Goal: Information Seeking & Learning: Find specific page/section

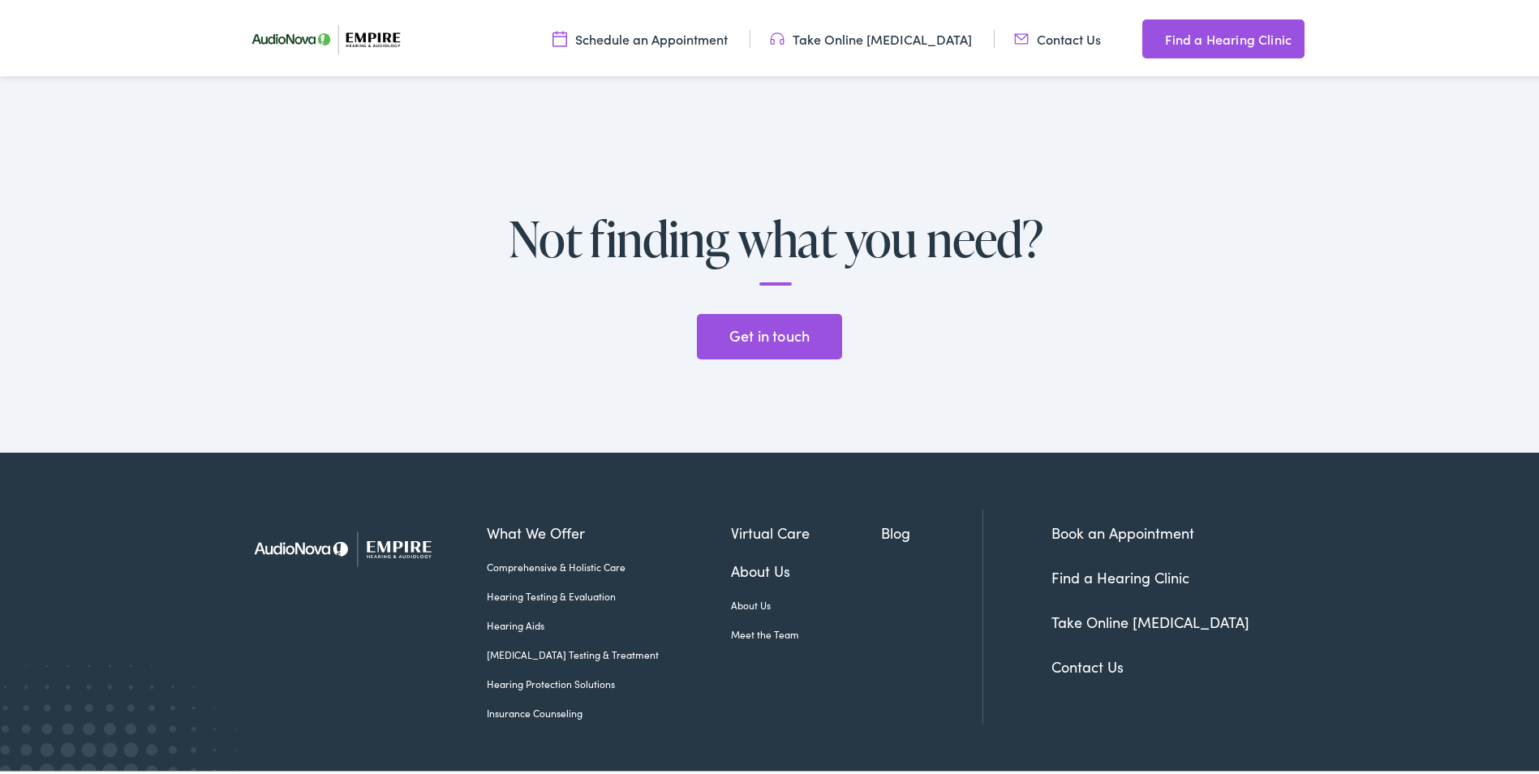
scroll to position [3406, 0]
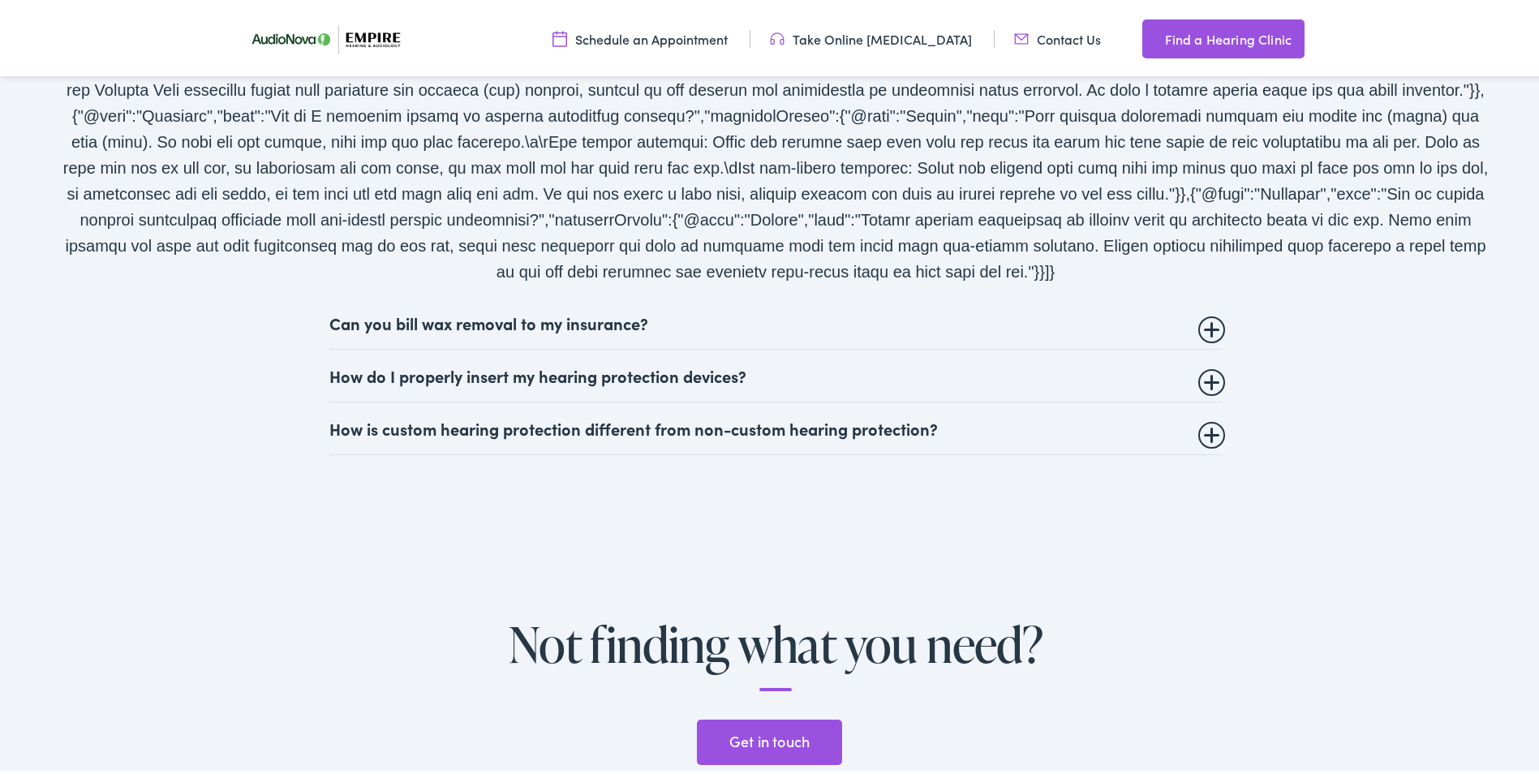
click at [604, 310] on summary "Can you bill wax removal to my insurance?" at bounding box center [775, 319] width 892 height 19
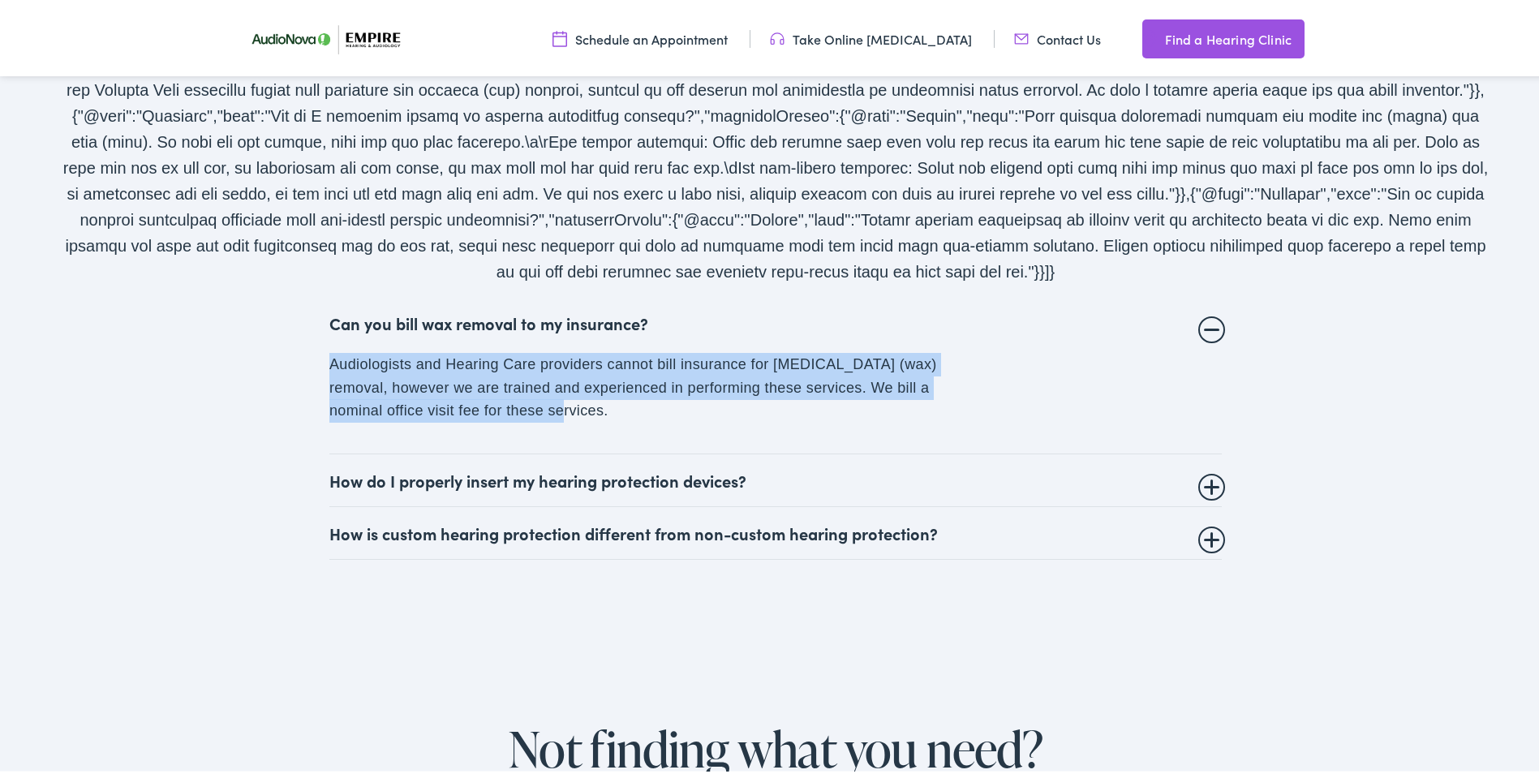
drag, startPoint x: 729, startPoint y: 392, endPoint x: 287, endPoint y: 341, distance: 444.9
click at [287, 341] on div "Frequently asked questions Can you bill wax removal to my insurance? Audiologis…" at bounding box center [775, 279] width 1427 height 556
drag, startPoint x: 287, startPoint y: 341, endPoint x: 299, endPoint y: 342, distance: 12.2
click at [299, 341] on div "Frequently asked questions Can you bill wax removal to my insurance? Audiologis…" at bounding box center [775, 279] width 1427 height 556
drag, startPoint x: 321, startPoint y: 342, endPoint x: 763, endPoint y: 368, distance: 442.8
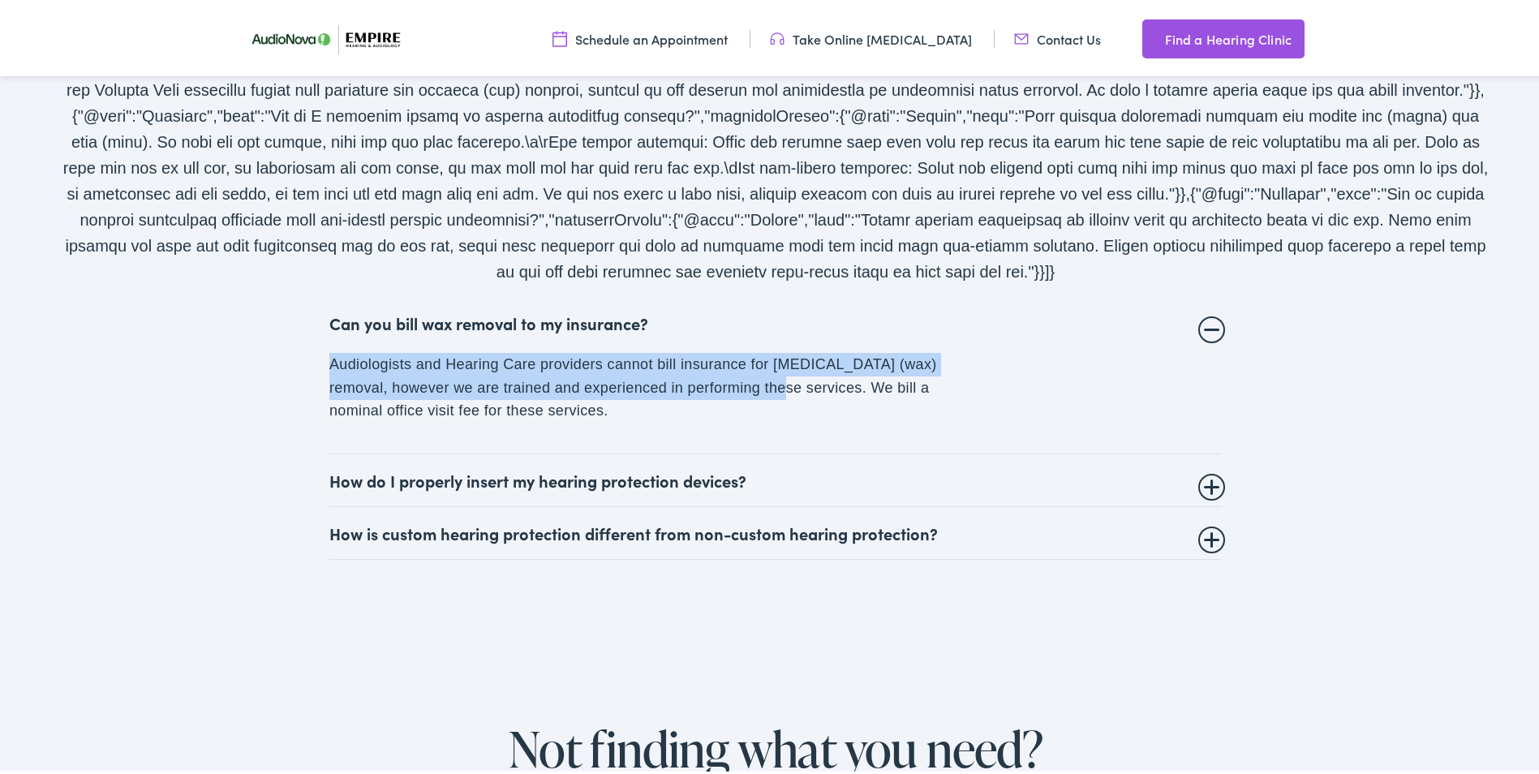
click at [763, 368] on div "Frequently asked questions Can you bill wax removal to my insurance? Audiologis…" at bounding box center [775, 279] width 1427 height 556
click at [763, 369] on p "Audiologists and Hearing Care providers cannot bill insurance for cerumen (wax)…" at bounding box center [641, 385] width 625 height 70
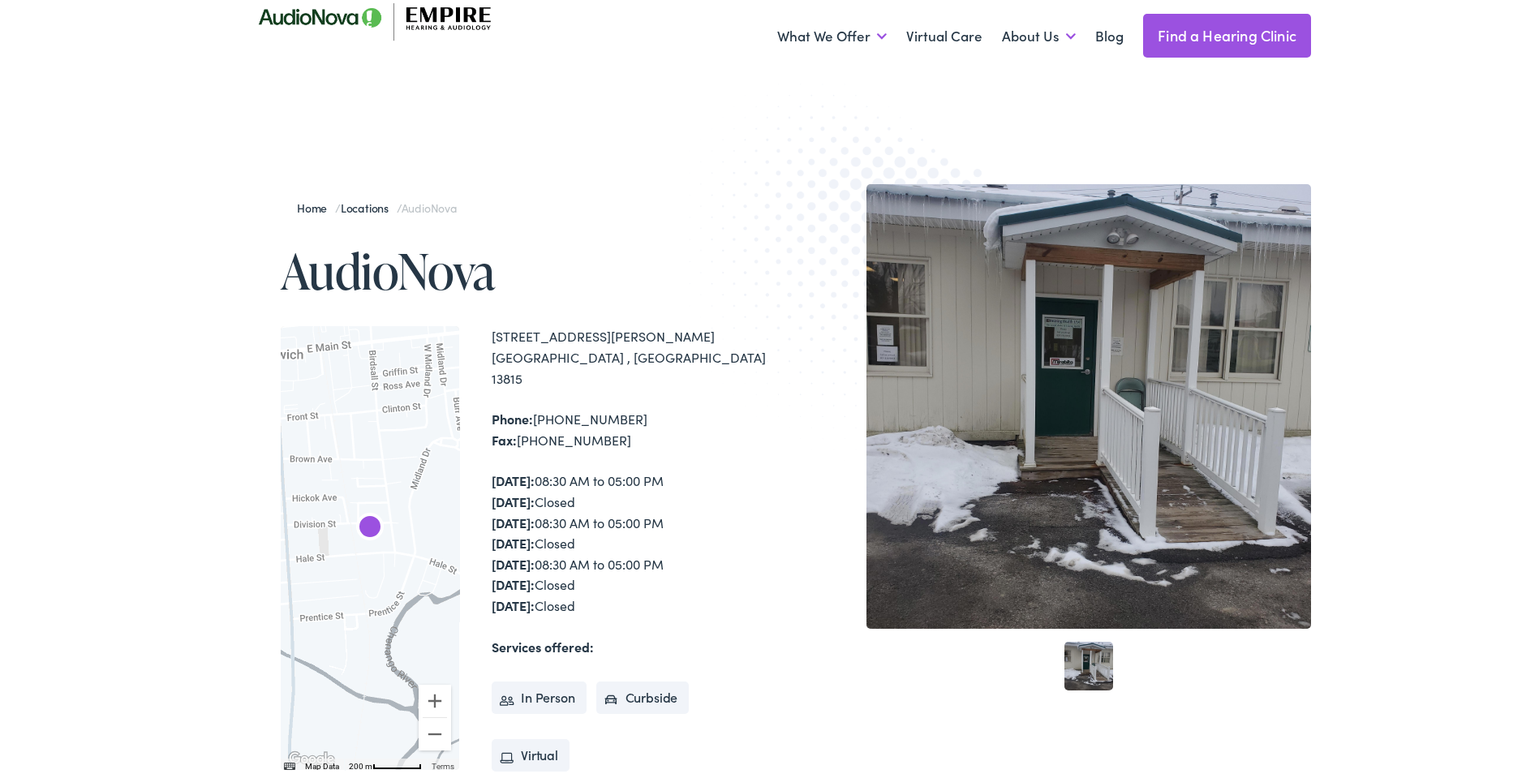
scroll to position [0, 0]
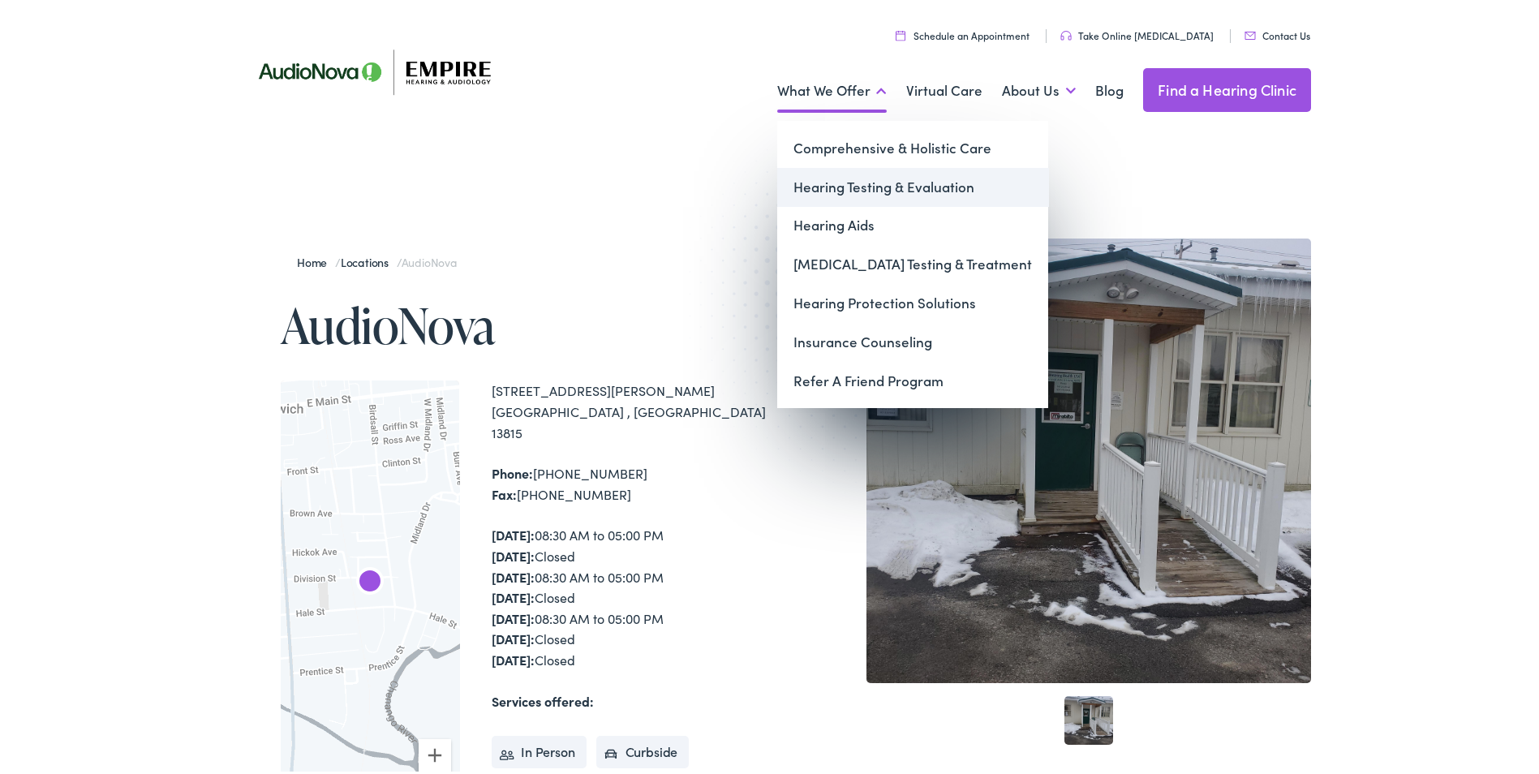
click at [843, 191] on link "Hearing Testing & Evaluation" at bounding box center [912, 184] width 271 height 39
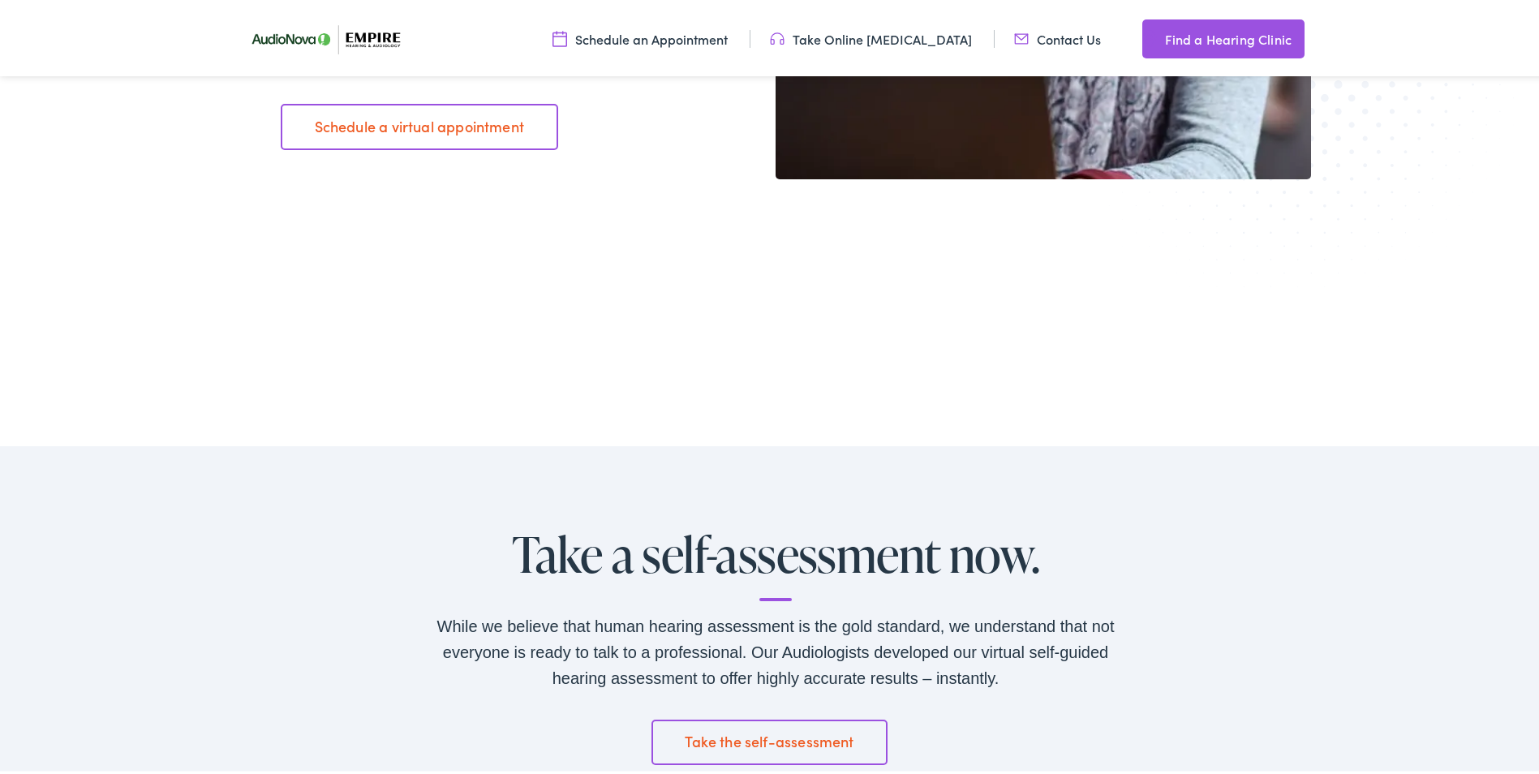
scroll to position [2725, 0]
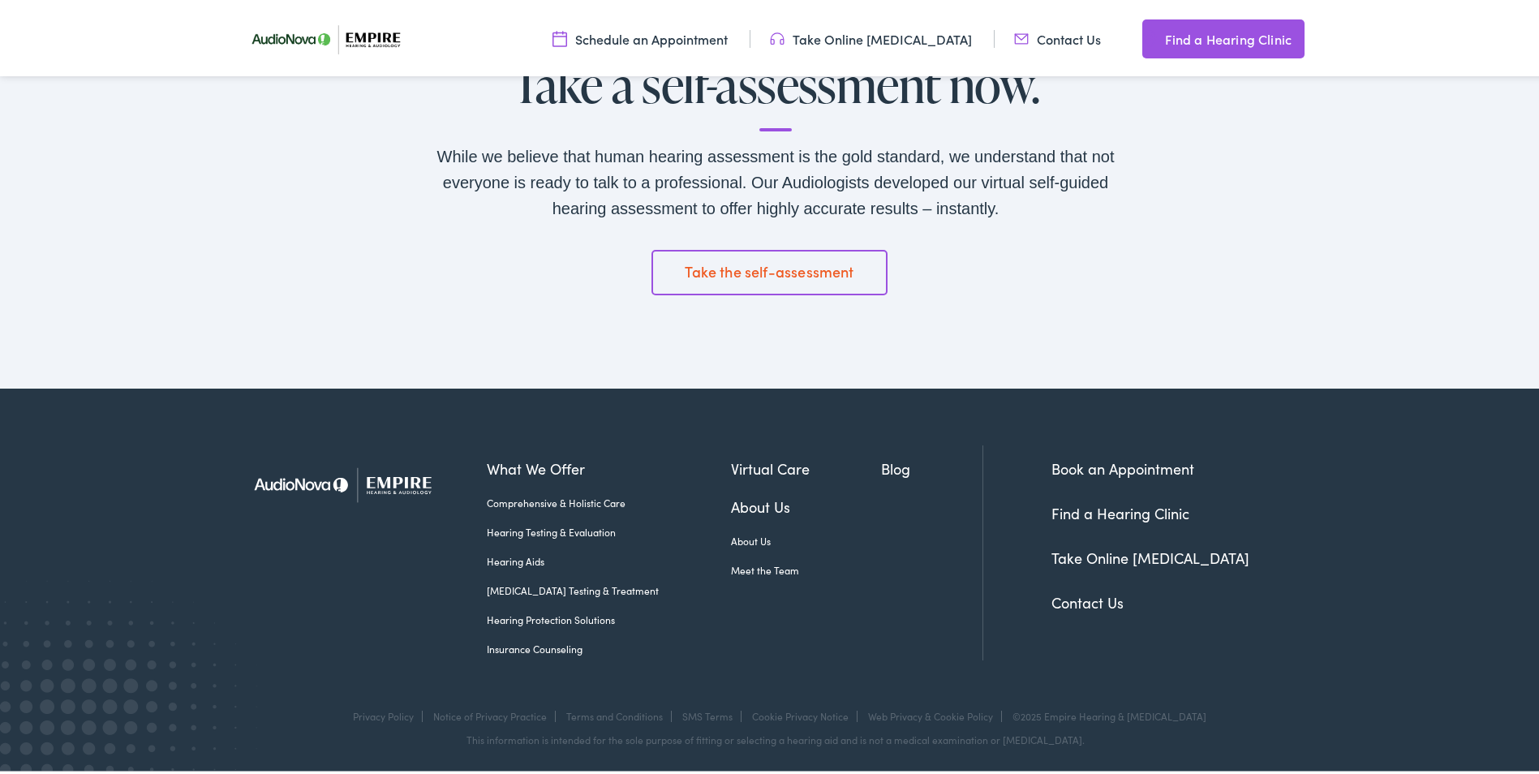
click at [1071, 503] on link "Find a Hearing Clinic" at bounding box center [1120, 510] width 138 height 20
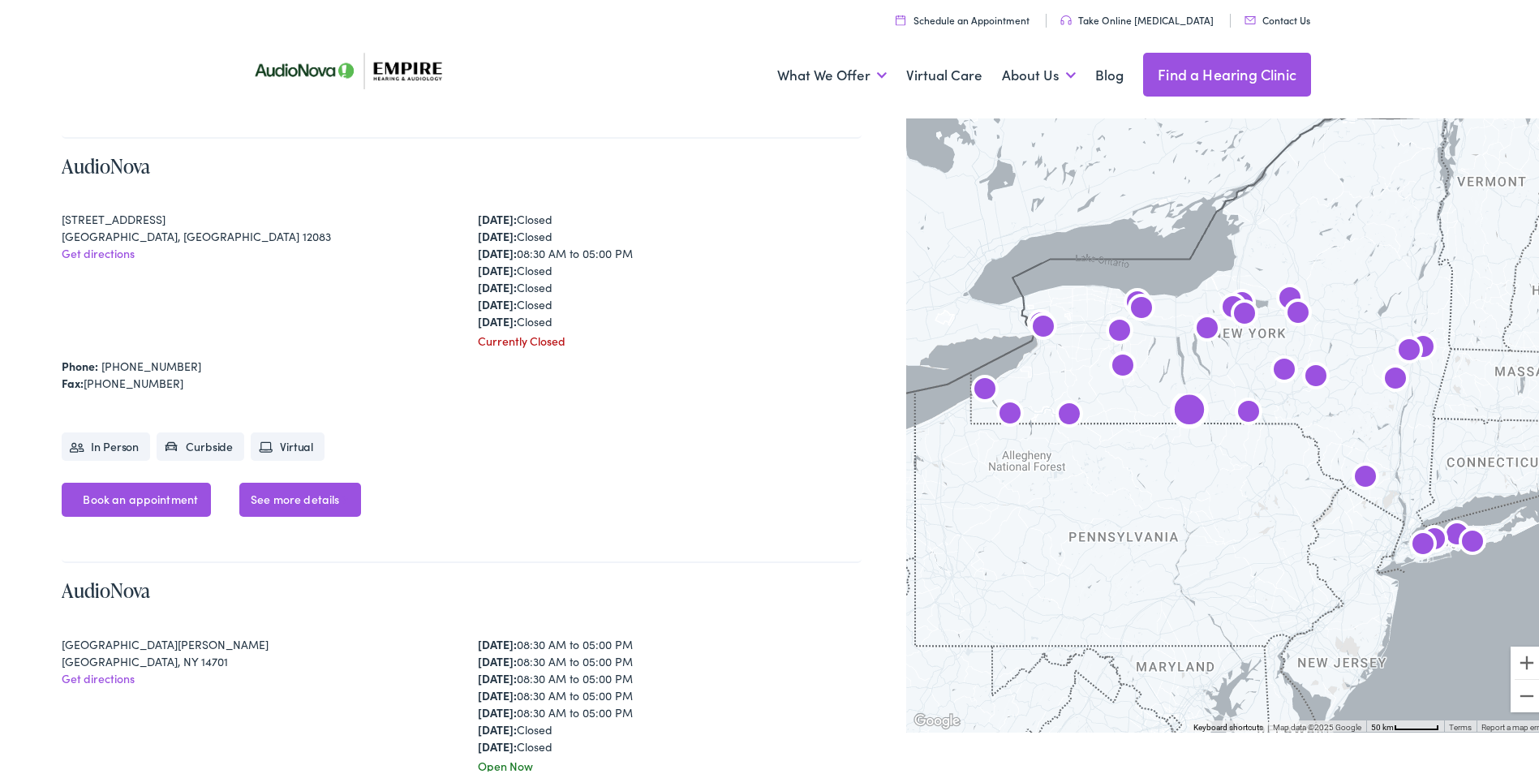
scroll to position [5110, 0]
